Goal: Transaction & Acquisition: Subscribe to service/newsletter

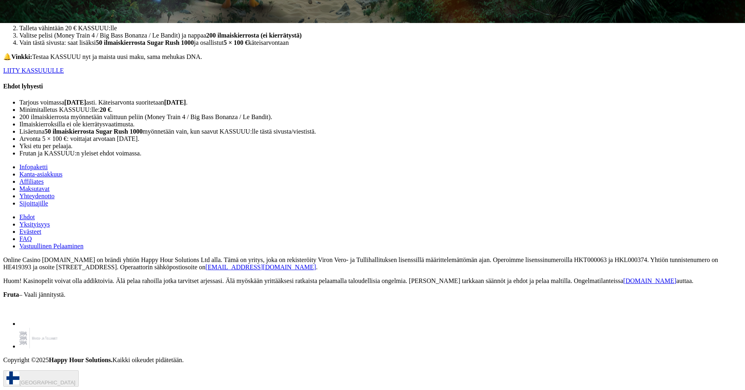
click at [64, 74] on link "LIITY KASSUUULLE" at bounding box center [33, 70] width 61 height 7
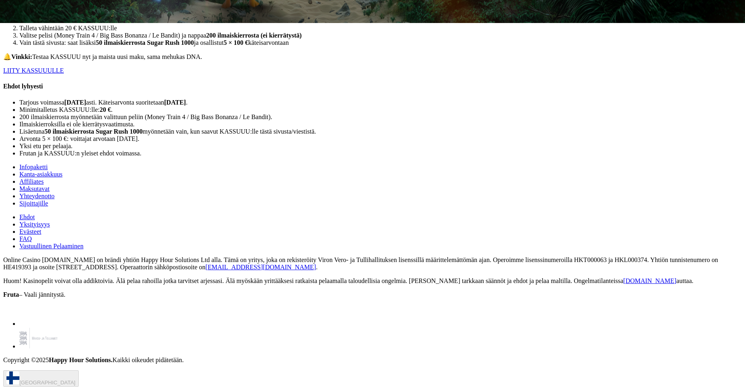
click at [64, 74] on link "LIITY KASSUUULLE" at bounding box center [33, 70] width 61 height 7
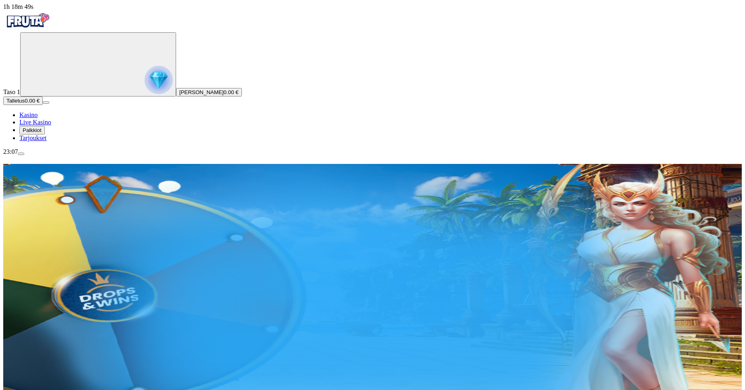
click at [42, 133] on span "Palkkiot" at bounding box center [32, 130] width 19 height 6
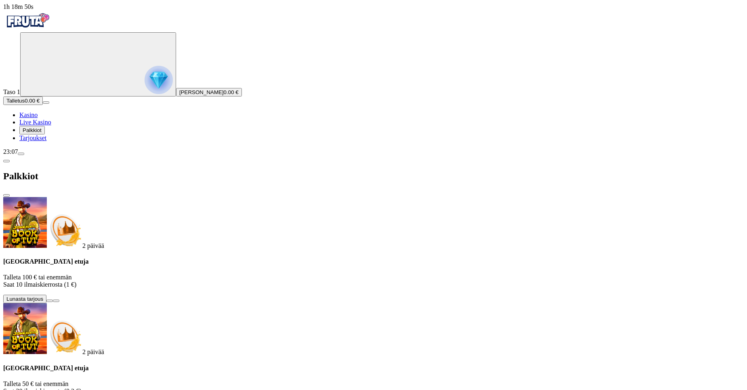
click at [40, 141] on span "Tarjoukset" at bounding box center [32, 137] width 27 height 7
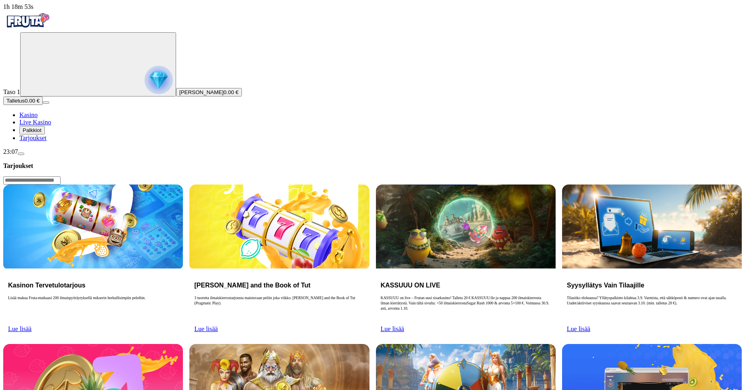
click at [404, 325] on link "Lue lisää" at bounding box center [392, 328] width 23 height 7
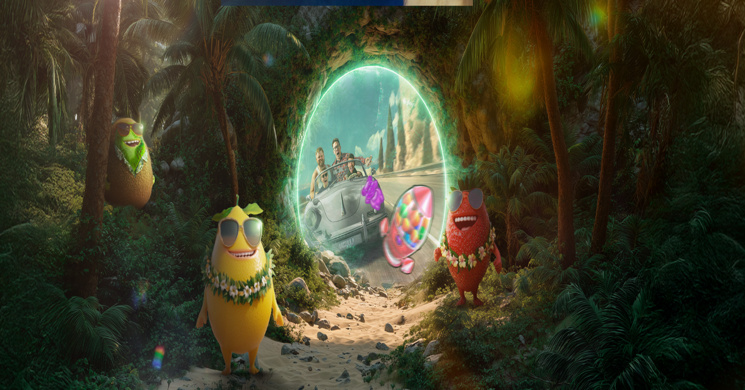
click at [39, 133] on span "Palkkiot" at bounding box center [32, 130] width 19 height 6
click at [52, 31] on img "Primary" at bounding box center [27, 20] width 48 height 20
